Goal: Task Accomplishment & Management: Manage account settings

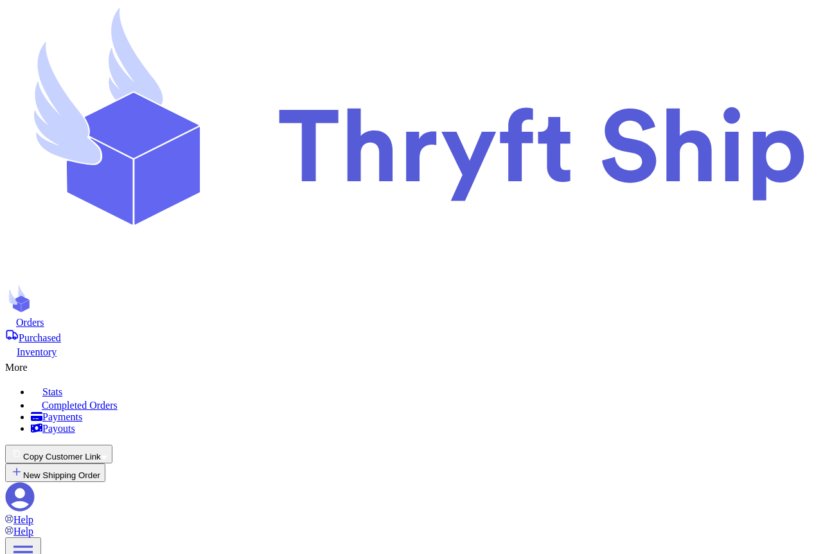
click at [112, 445] on button "Copy Customer Link" at bounding box center [58, 454] width 107 height 19
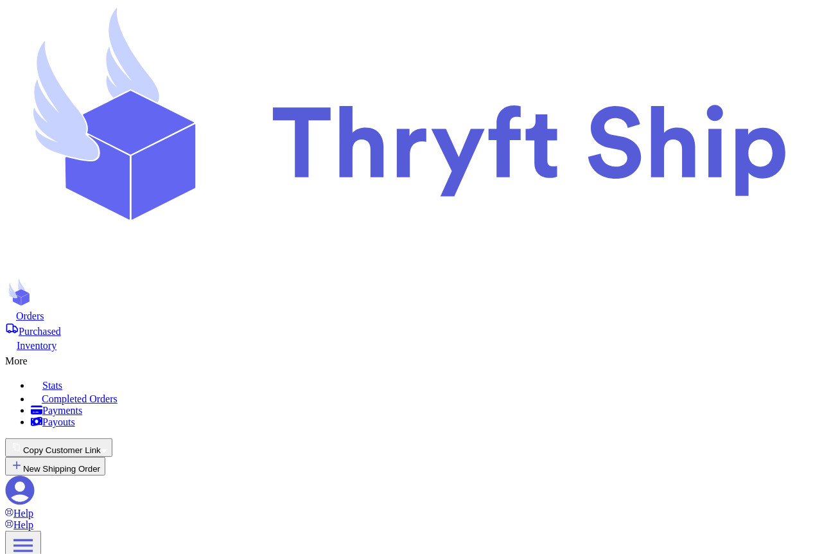
click at [35, 475] on icon at bounding box center [20, 490] width 30 height 30
drag, startPoint x: 367, startPoint y: 298, endPoint x: 241, endPoint y: 301, distance: 126.6
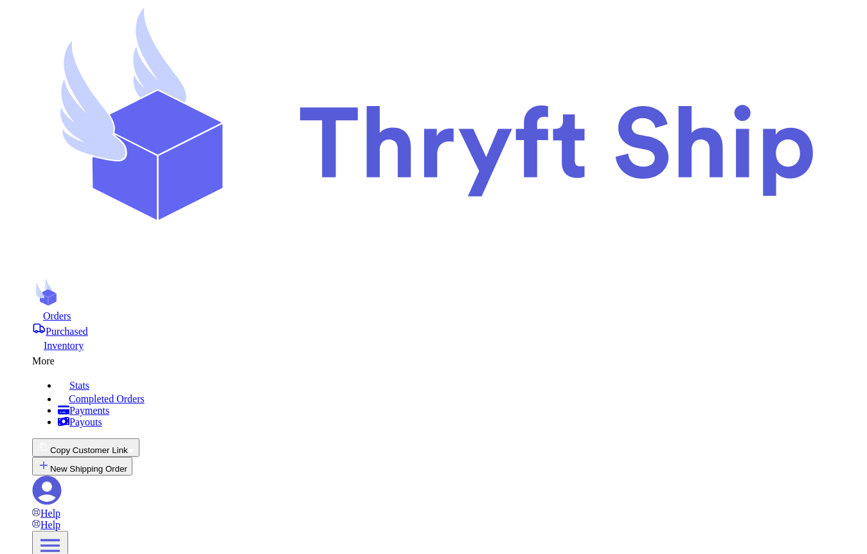
scroll to position [763, 0]
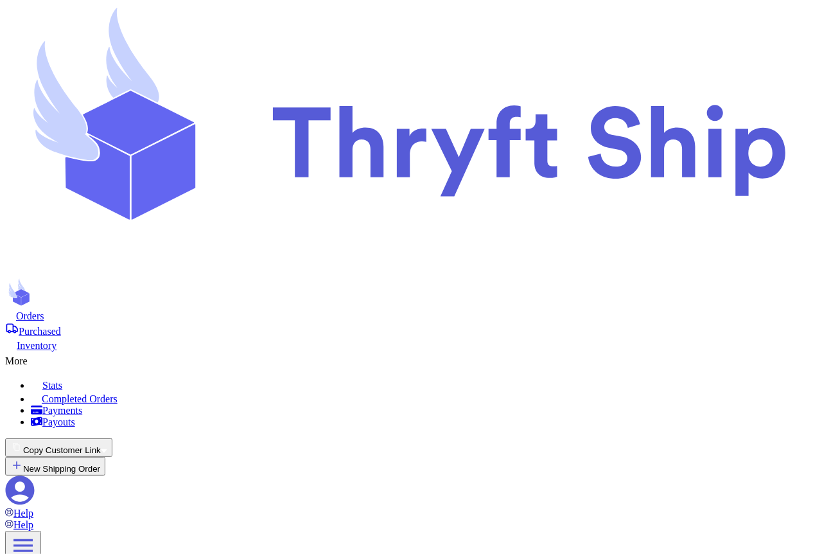
type input "10.00"
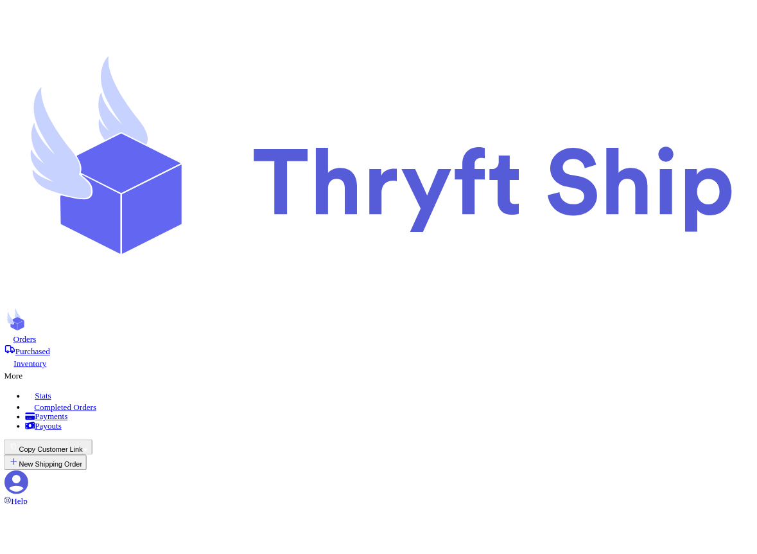
scroll to position [314, 0]
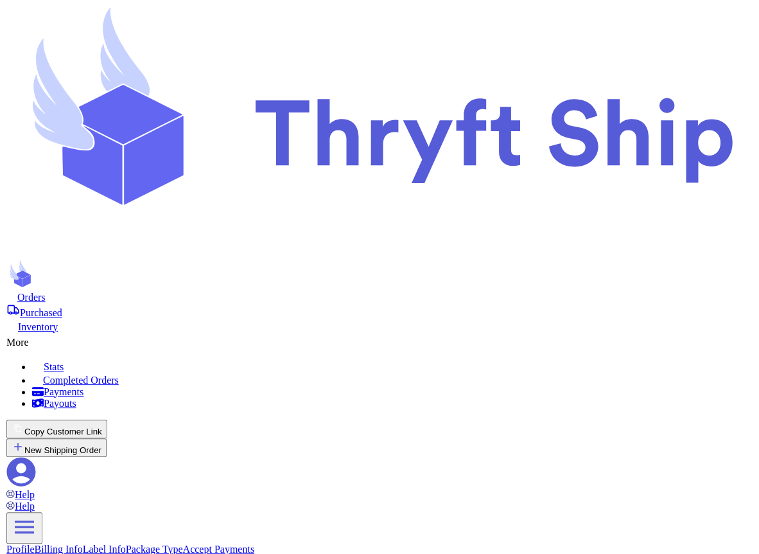
scroll to position [326, 0]
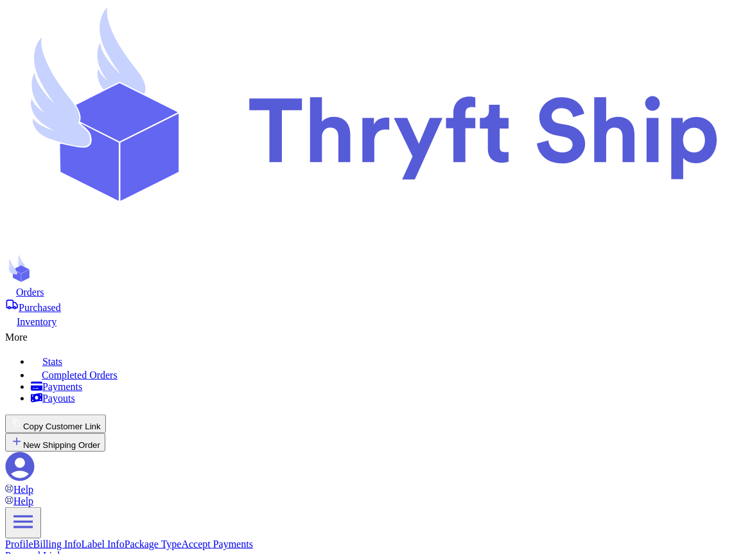
checkbox input "true"
